Goal: Find specific page/section: Find specific page/section

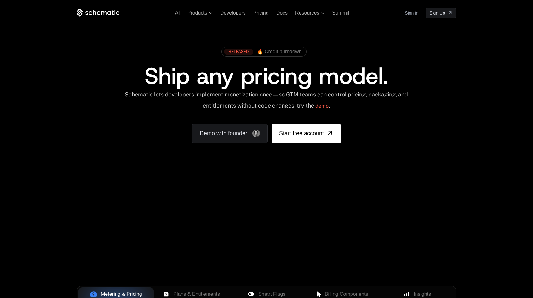
click at [412, 14] on link "Sign in" at bounding box center [412, 13] width 14 height 10
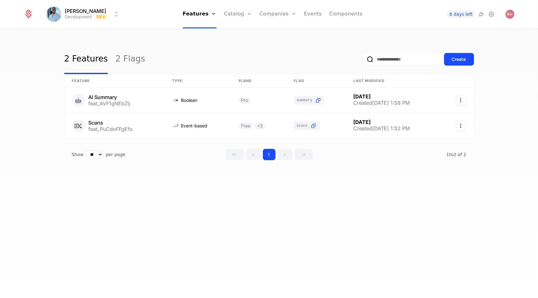
click at [231, 14] on link "Catalog" at bounding box center [238, 14] width 28 height 28
